Goal: Task Accomplishment & Management: Use online tool/utility

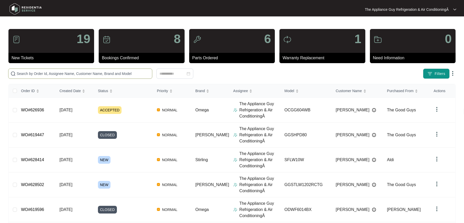
click at [100, 75] on input "text" at bounding box center [83, 74] width 133 height 6
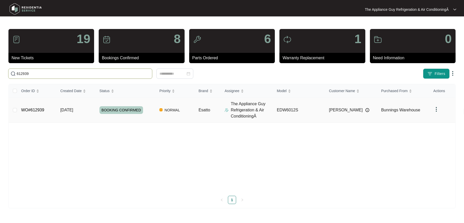
type input "612939"
click at [70, 108] on span "[DATE]" at bounding box center [66, 110] width 13 height 4
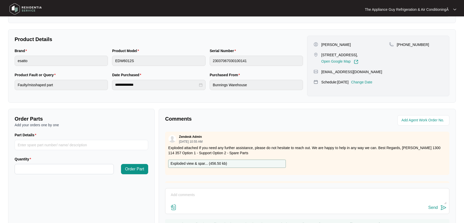
scroll to position [117, 0]
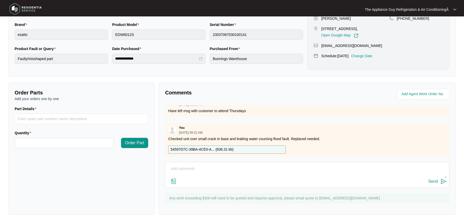
click at [204, 169] on textarea at bounding box center [307, 171] width 279 height 13
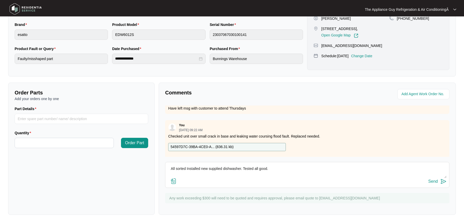
type textarea "All sorted Installed new supplied dishwasher. Tested all good."
click at [435, 181] on div "Send" at bounding box center [433, 181] width 9 height 5
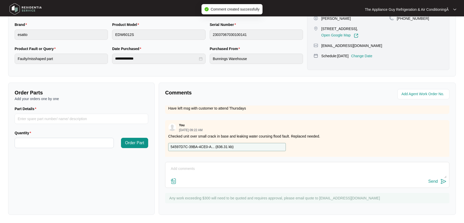
scroll to position [0, 0]
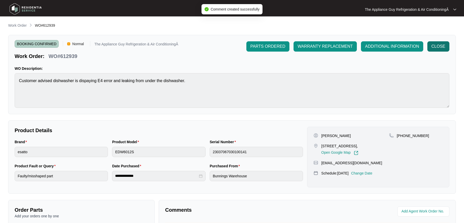
click at [437, 46] on span "CLOSE" at bounding box center [439, 46] width 14 height 6
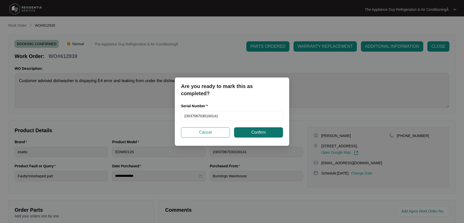
click at [266, 132] on button "Confirm" at bounding box center [258, 132] width 49 height 10
